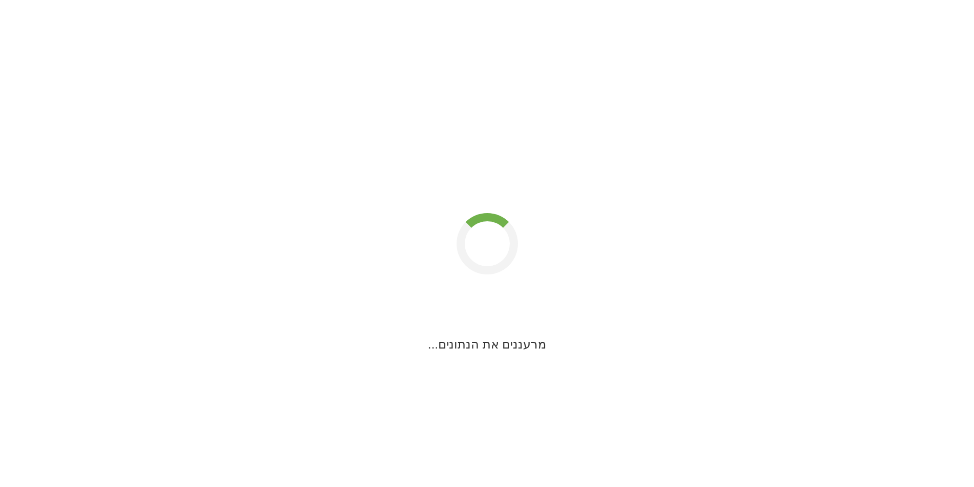
scroll to position [1, 0]
